Goal: Task Accomplishment & Management: Manage account settings

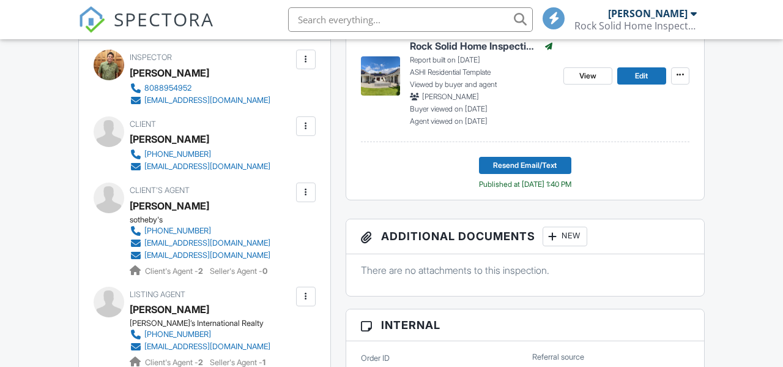
scroll to position [190, 0]
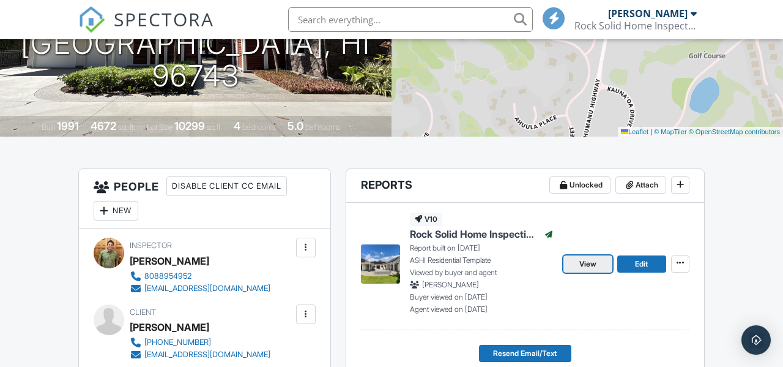
click at [594, 272] on link "View" at bounding box center [588, 263] width 49 height 17
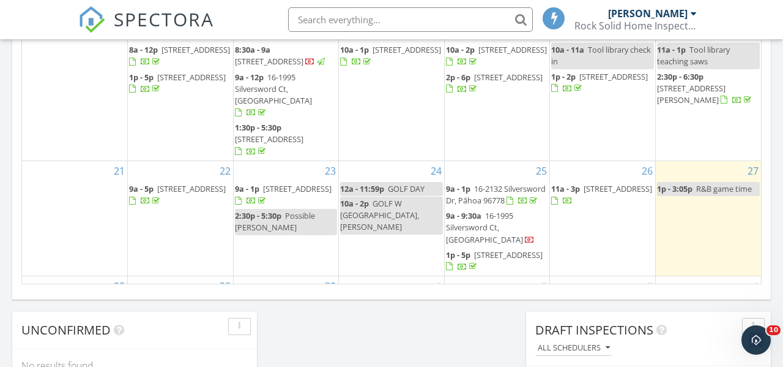
scroll to position [955, 0]
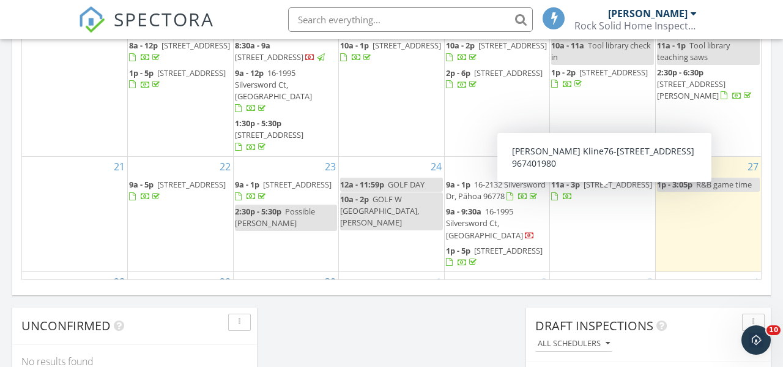
click at [607, 190] on span "76-6393 Pualani St, Kailua-Kona 96740" at bounding box center [618, 184] width 69 height 11
